Goal: Task Accomplishment & Management: Use online tool/utility

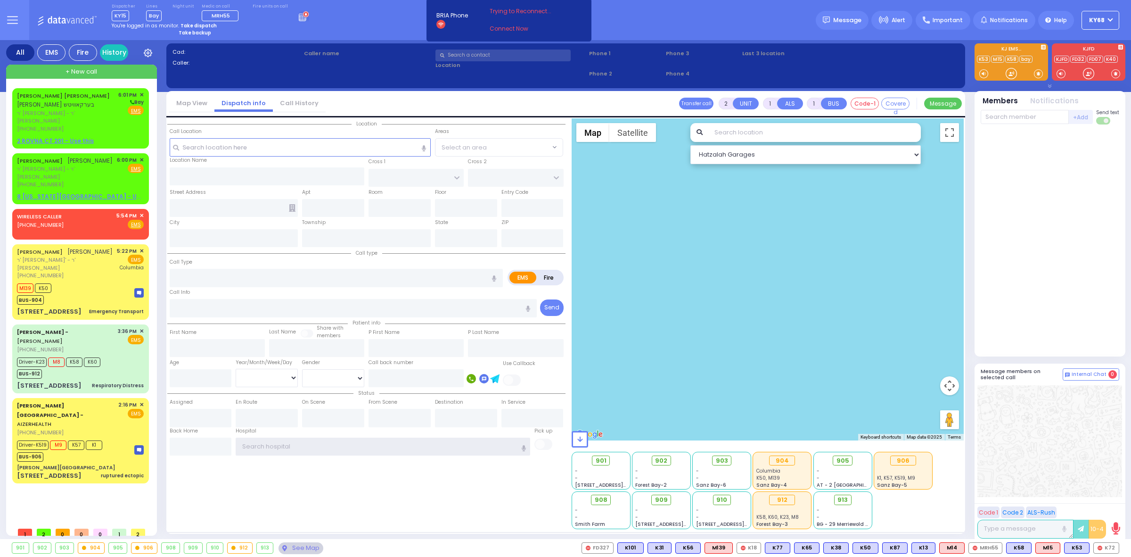
type input "ky68"
click at [299, 18] on icon at bounding box center [304, 16] width 10 height 10
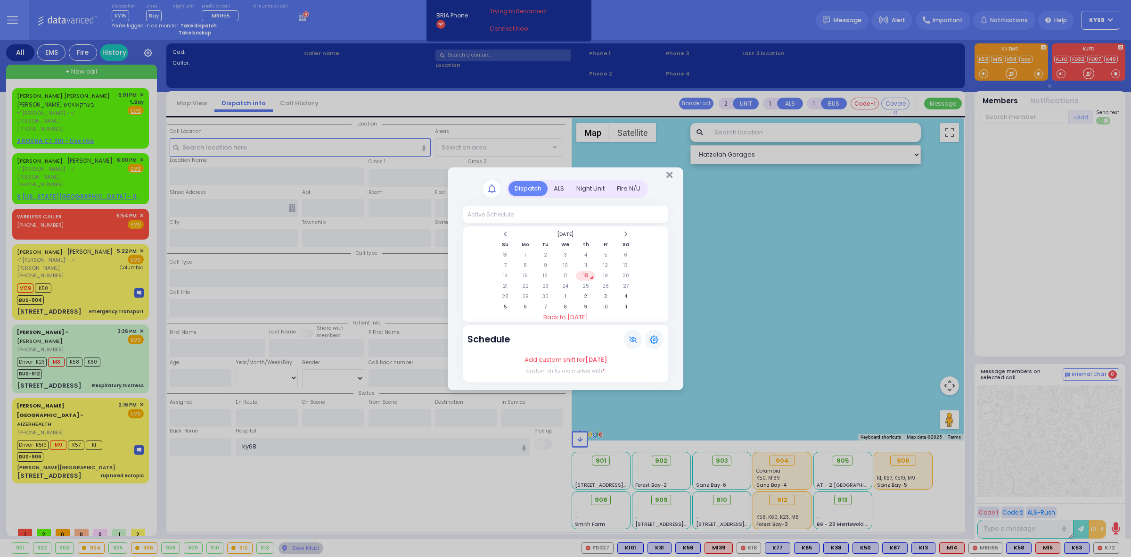
click at [558, 186] on div "ALS" at bounding box center [559, 189] width 23 height 16
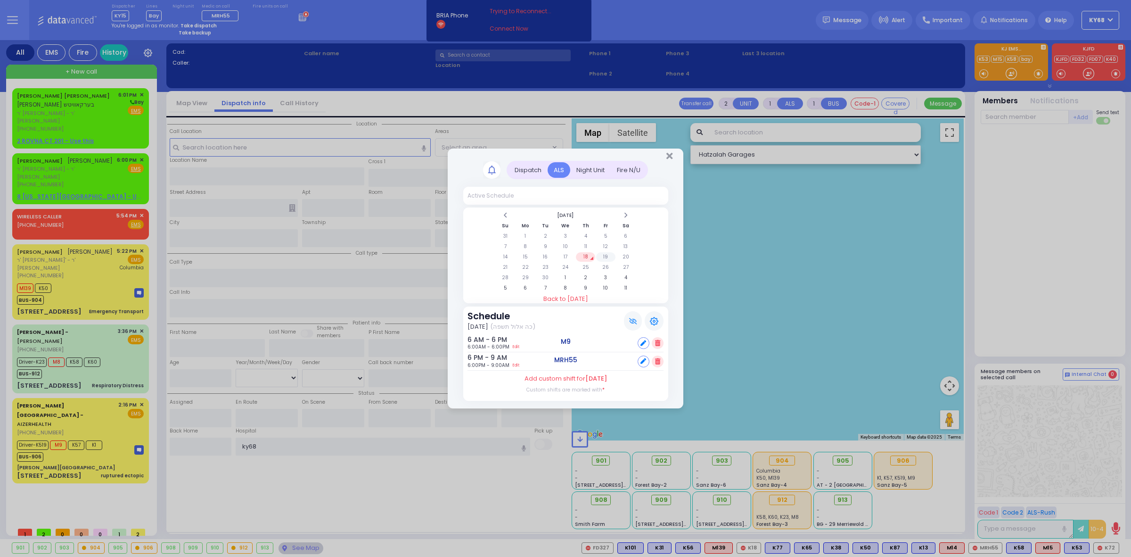
click at [601, 257] on td "19" at bounding box center [605, 256] width 19 height 9
click at [629, 261] on td "20" at bounding box center [626, 258] width 19 height 9
click at [502, 269] on td "21" at bounding box center [505, 268] width 19 height 9
click at [239, 139] on div "Dispatch Active Schedule Su 1" at bounding box center [565, 278] width 1131 height 557
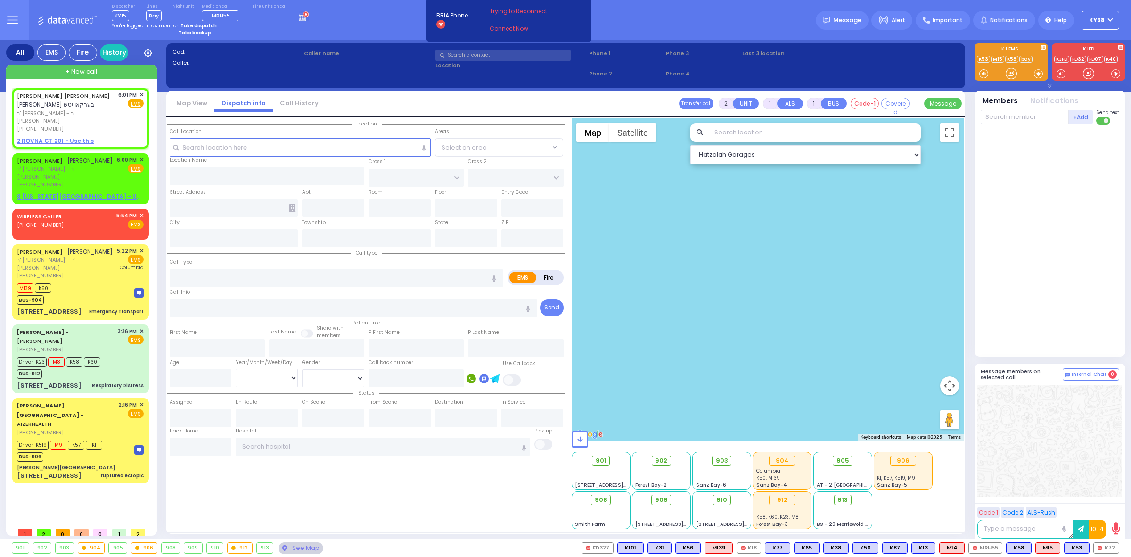
select select
radio input "true"
type input "[PERSON_NAME]"
type input "BERKOWITZ"
select select
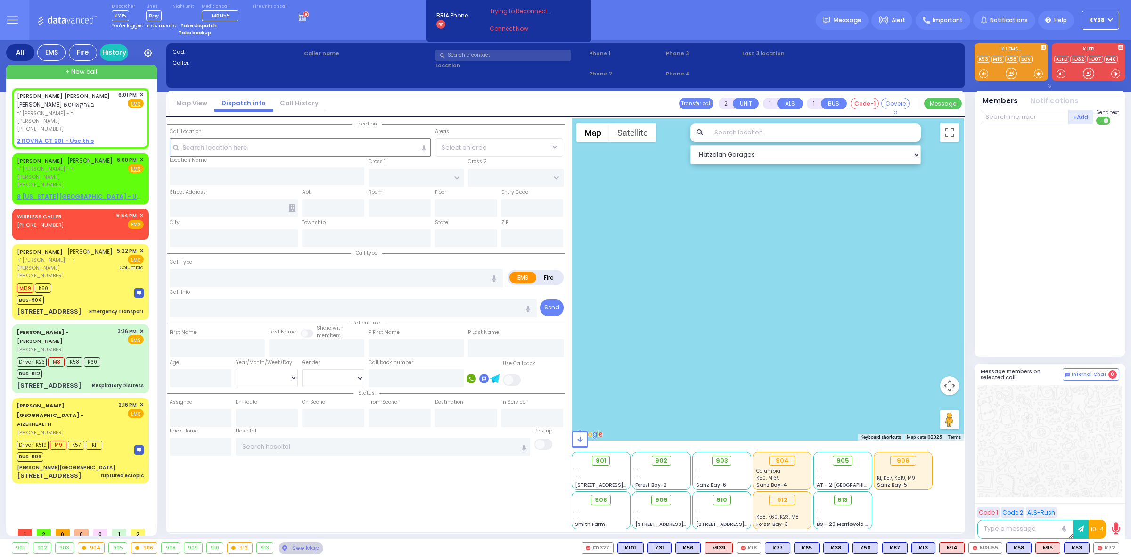
type input "18:01"
select select "Hatzalah Garages"
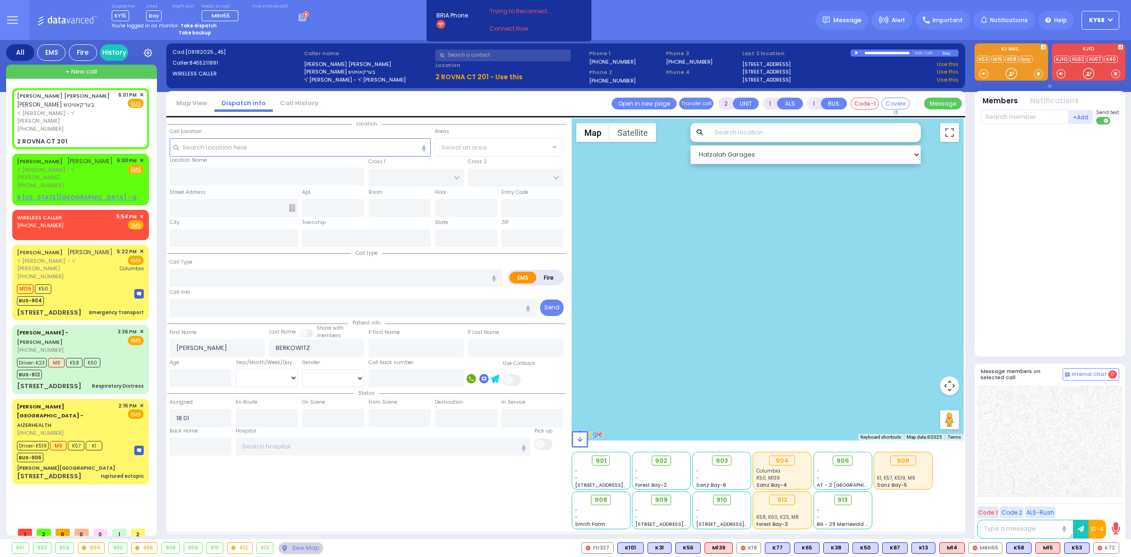
select select
radio input "true"
select select
select select "Hatzalah Garages"
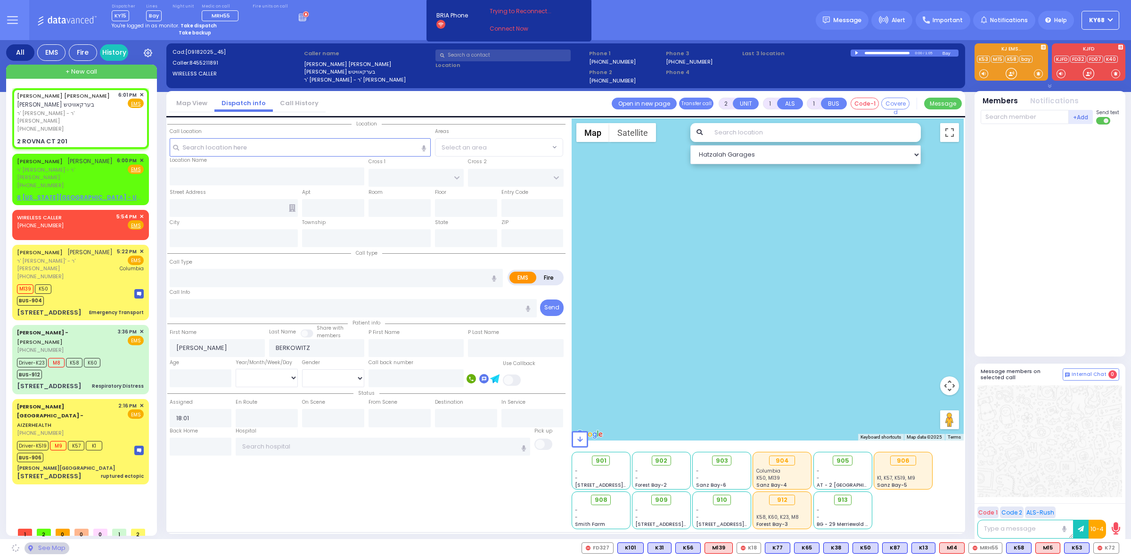
type input "CHEVRON RD"
type input "[GEOGRAPHIC_DATA]"
type input "2 ROVNA CT"
type input "201"
type input "Monroe"
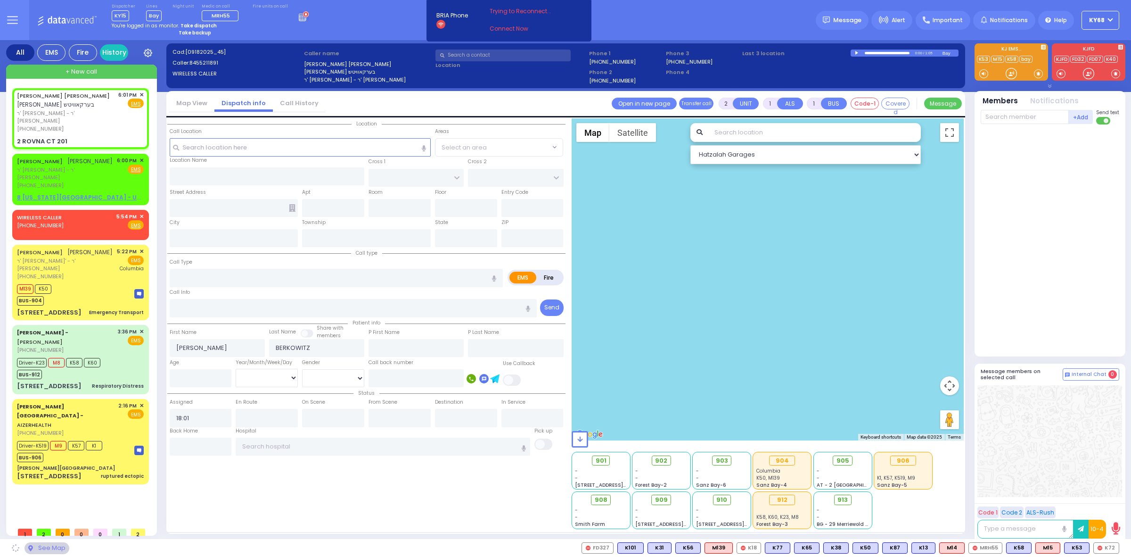
type input "[US_STATE]"
type input "10950"
select select "SECTION 5"
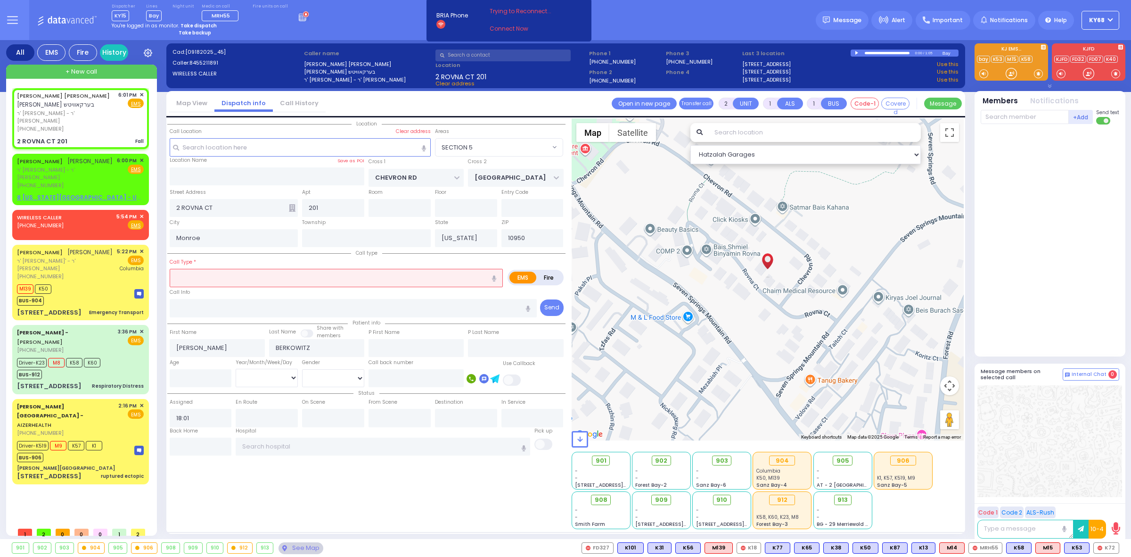
type input "1"
type input "0"
select select
type input "Fall"
radio input "true"
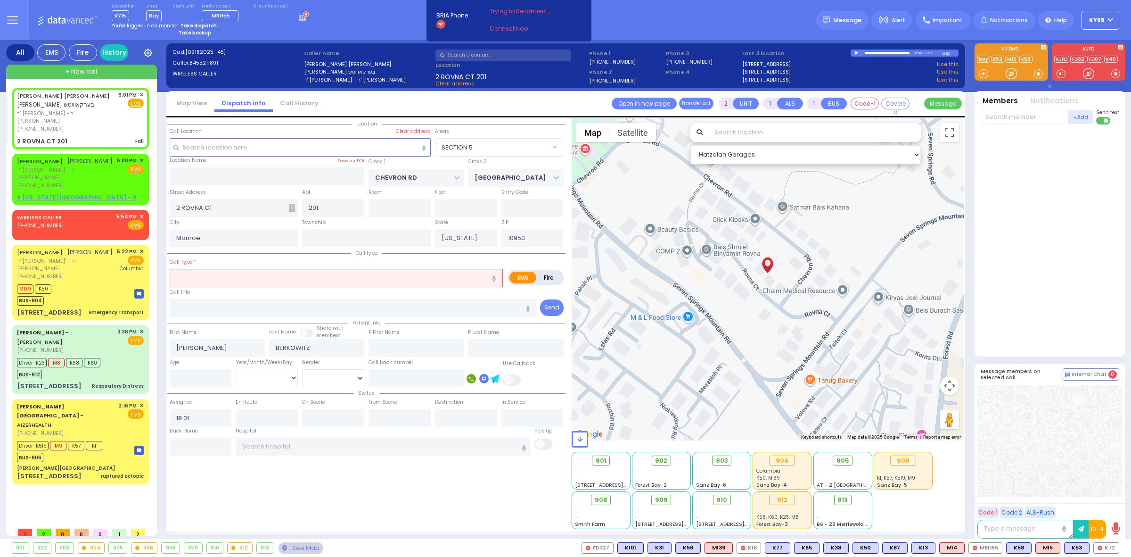
select select
select select "Hatzalah Garages"
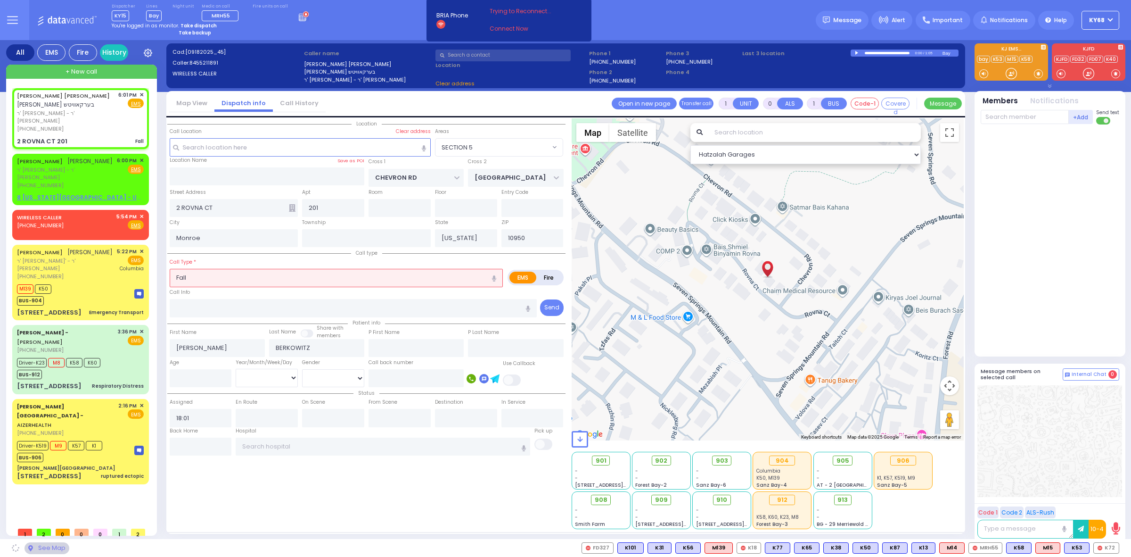
select select "SECTION 5"
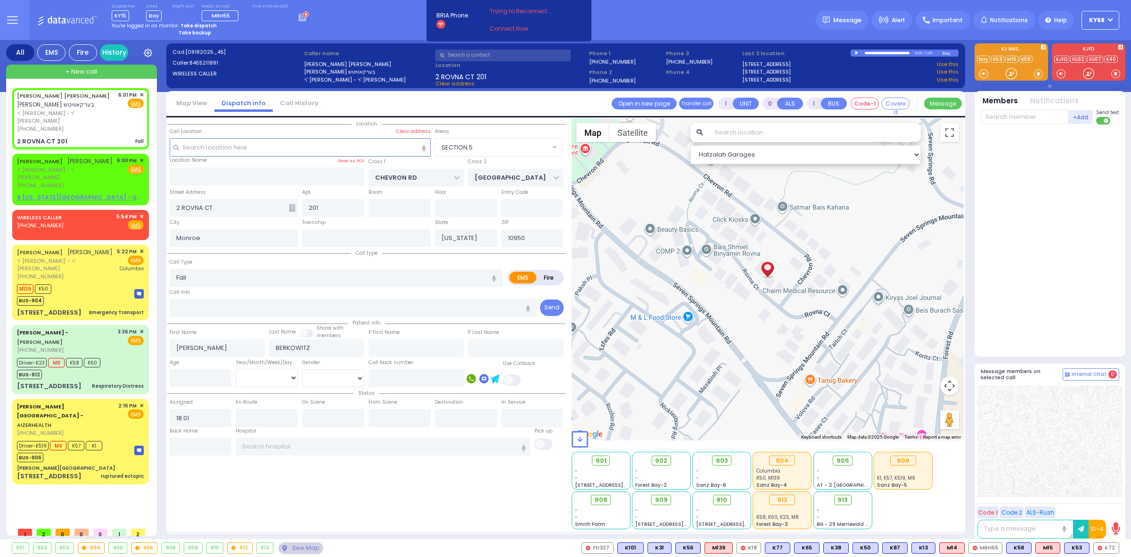
click at [719, 9] on div "Dispatcher KY15 shift has started. Are you ? [GEOGRAPHIC_DATA]" at bounding box center [565, 20] width 1131 height 40
select select
radio input "true"
select select
radio input "true"
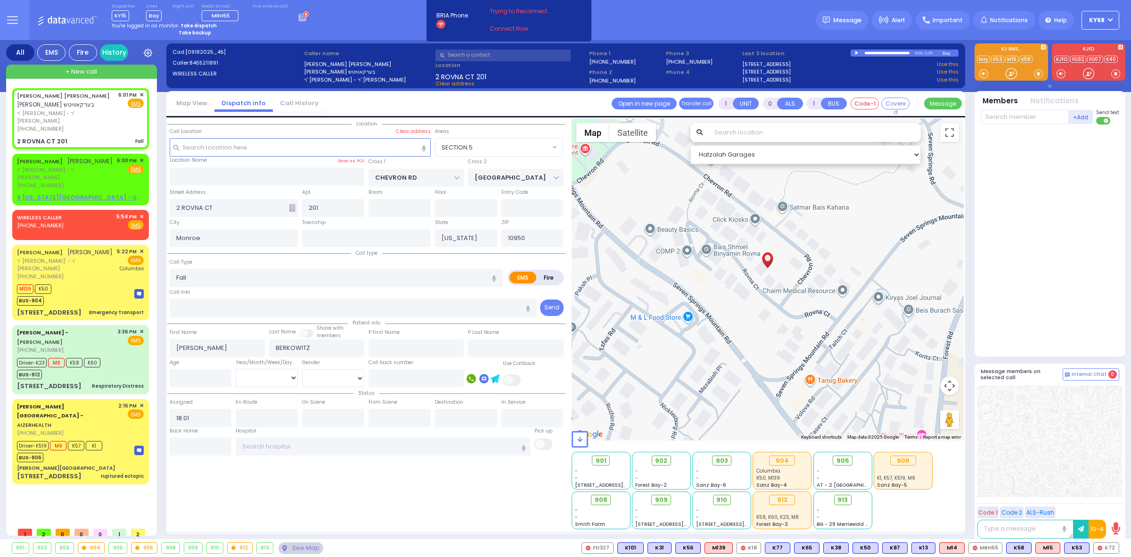
select select
type input "18:05"
select select "SECTION 5"
select select "Hatzalah Garages"
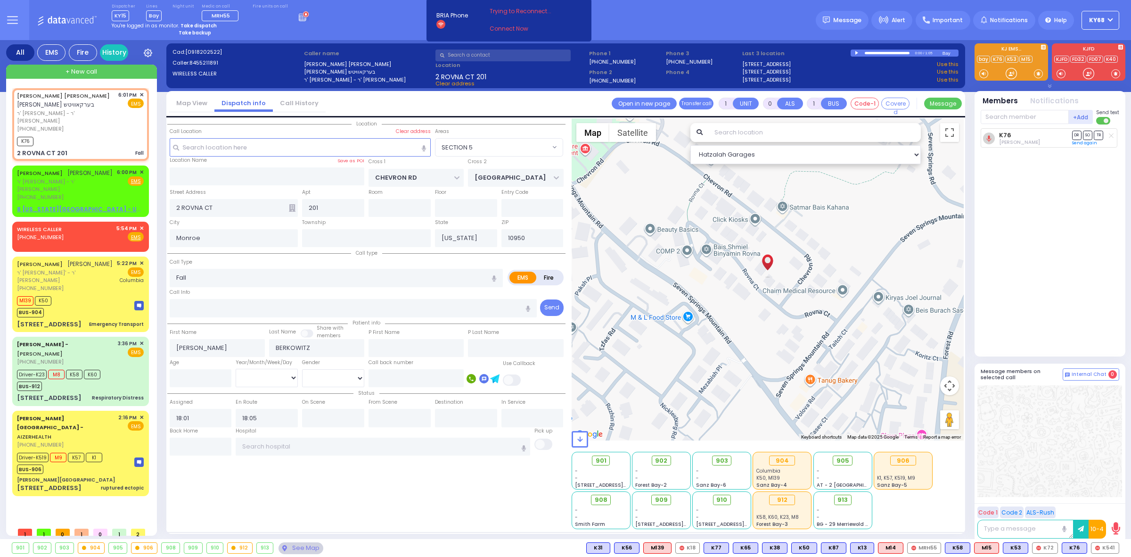
select select
radio input "true"
select select
select select "SECTION 5"
select select "Hatzalah Garages"
